Goal: Information Seeking & Learning: Learn about a topic

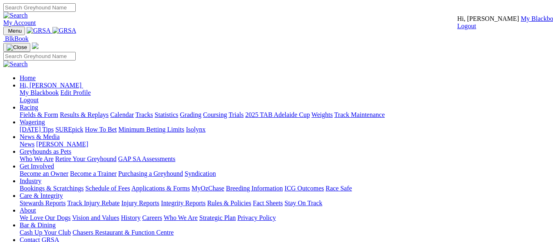
click at [521, 22] on link "My Blackbook" at bounding box center [540, 18] width 39 height 7
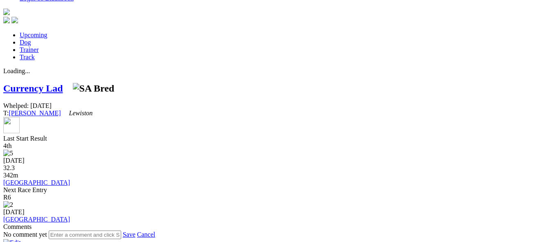
scroll to position [284, 0]
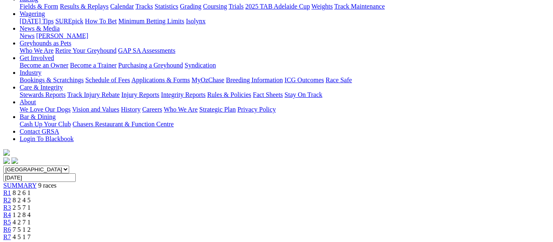
scroll to position [147, 0]
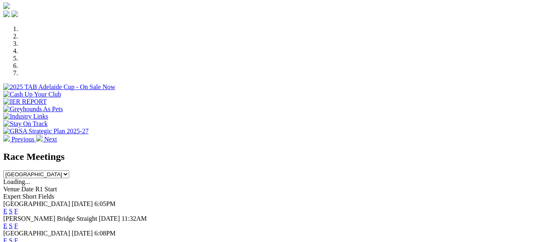
scroll to position [278, 0]
